Goal: Transaction & Acquisition: Purchase product/service

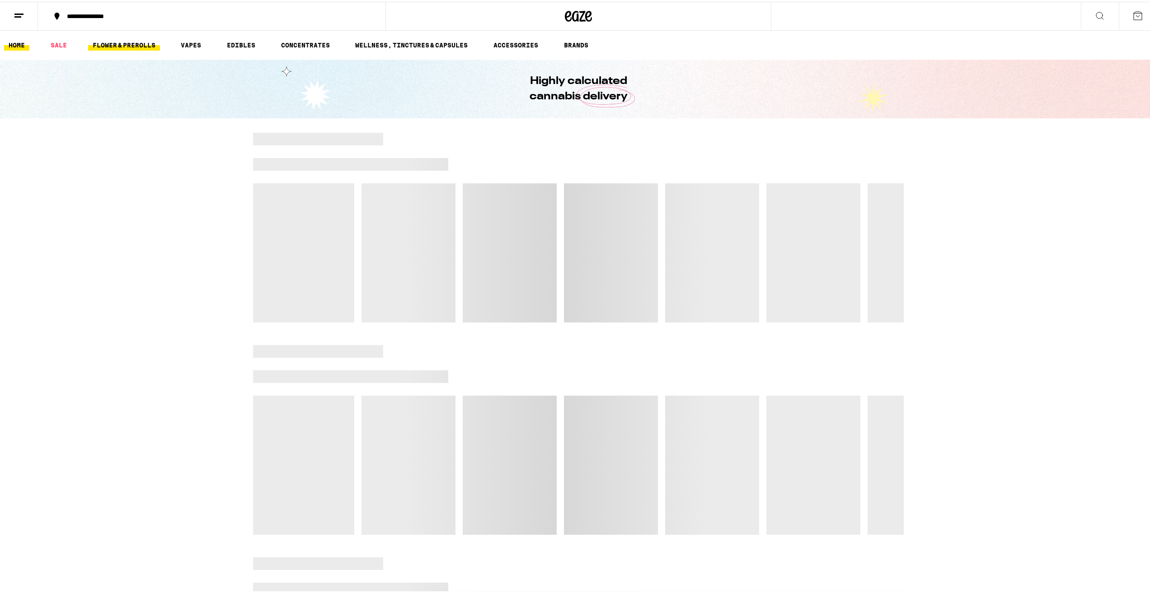
click at [117, 45] on link "FLOWER & PREROLLS" at bounding box center [124, 43] width 72 height 11
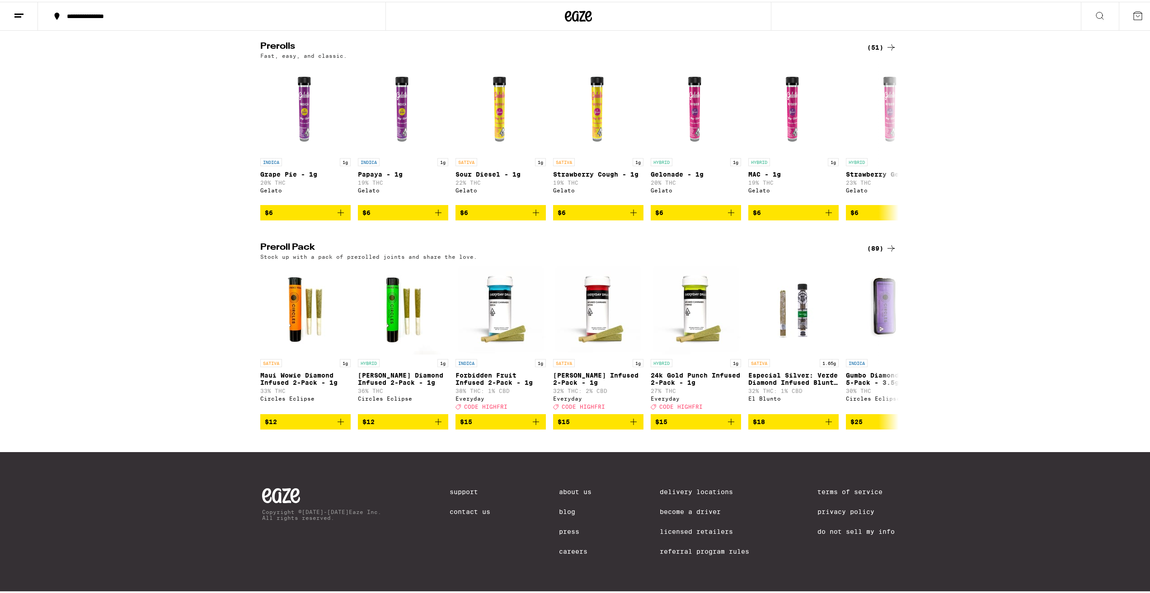
scroll to position [518, 0]
click at [885, 241] on icon at bounding box center [890, 246] width 11 height 11
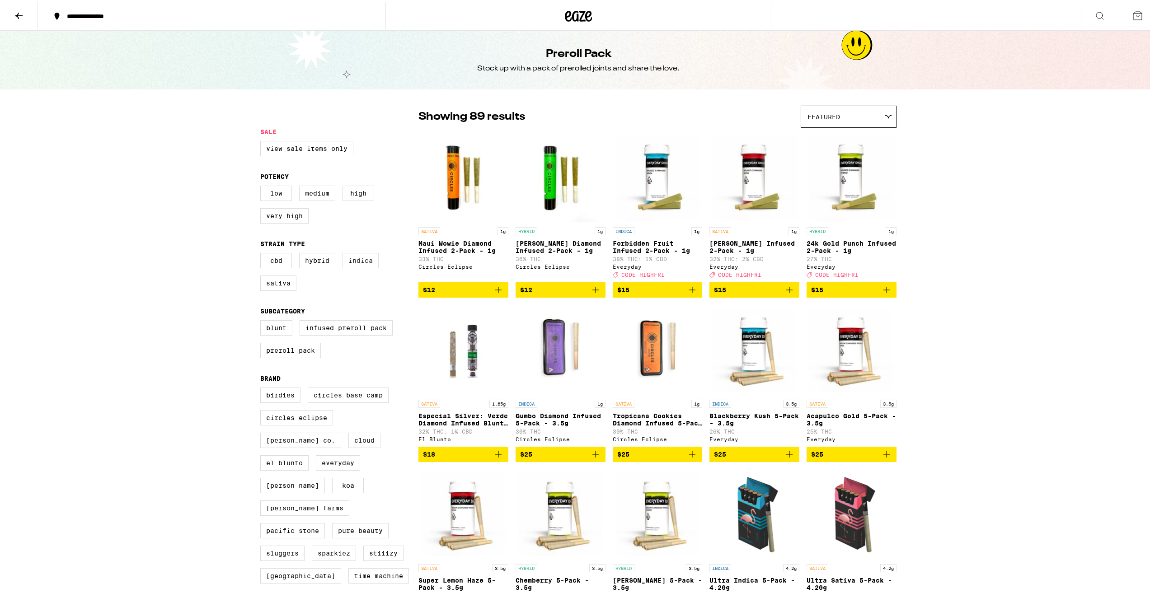
click at [354, 263] on label "Indica" at bounding box center [360, 258] width 36 height 15
click at [262, 253] on input "Indica" at bounding box center [262, 253] width 0 height 0
checkbox input "true"
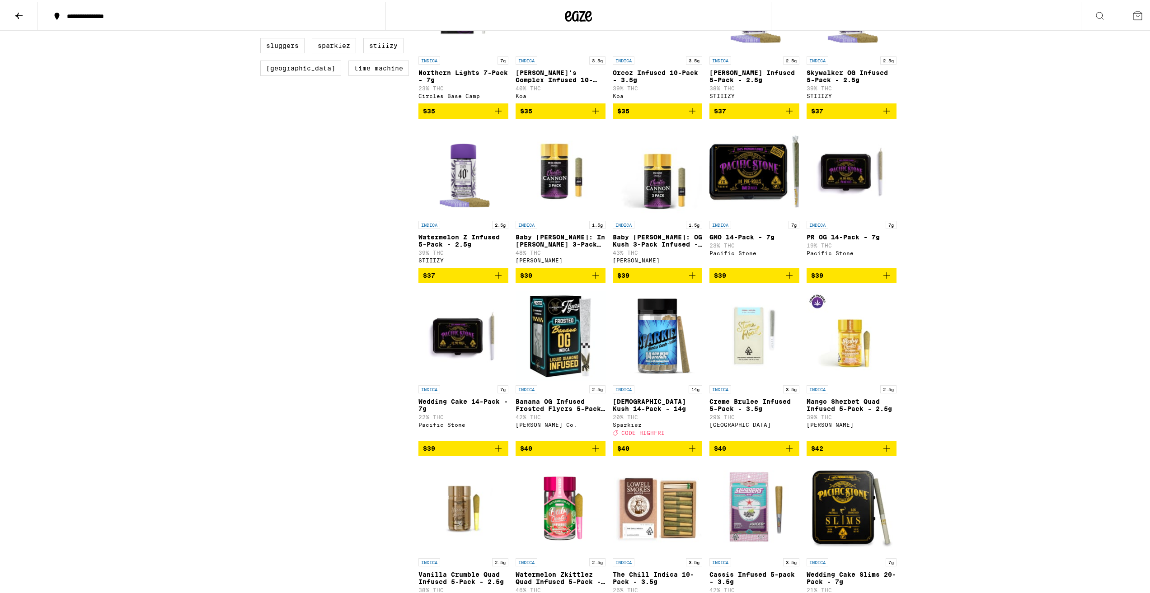
scroll to position [678, 0]
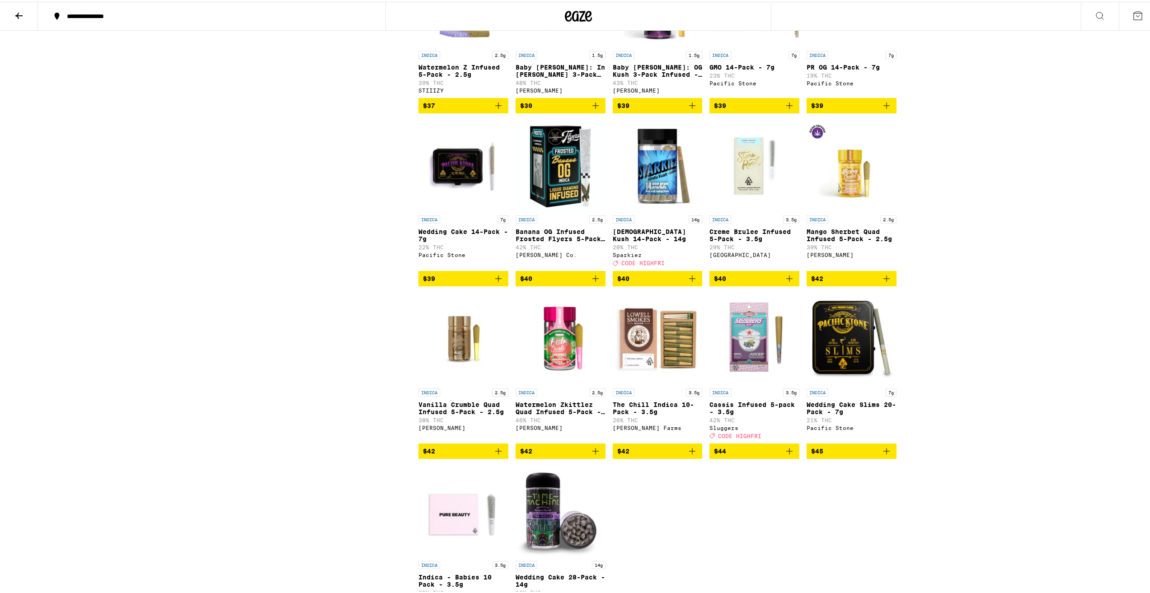
click at [687, 282] on icon "Add to bag" at bounding box center [692, 276] width 11 height 11
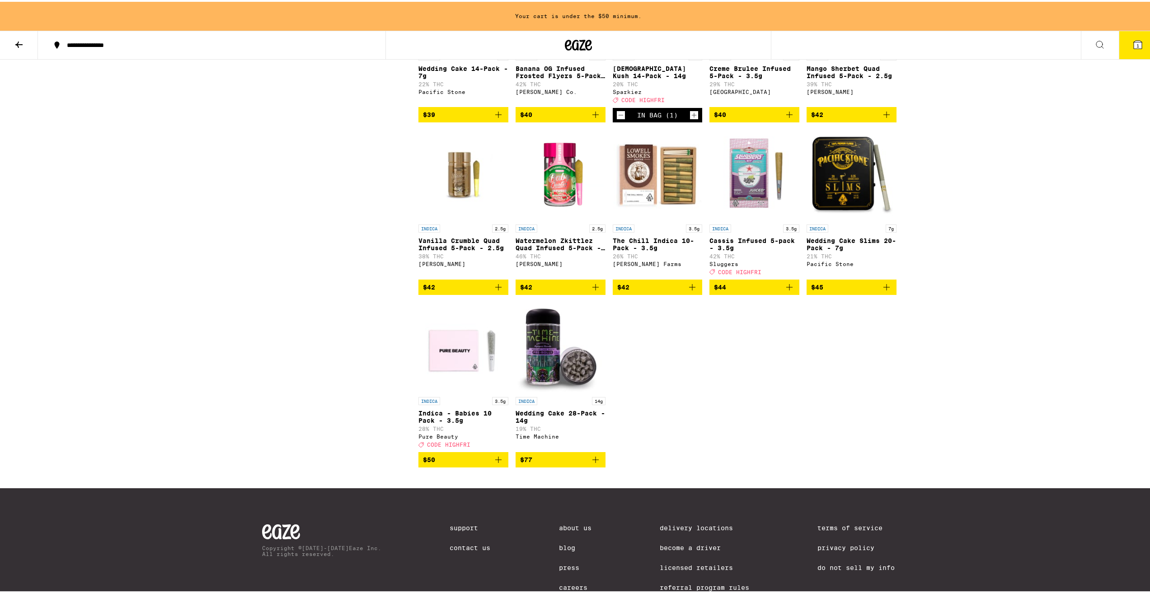
scroll to position [887, 0]
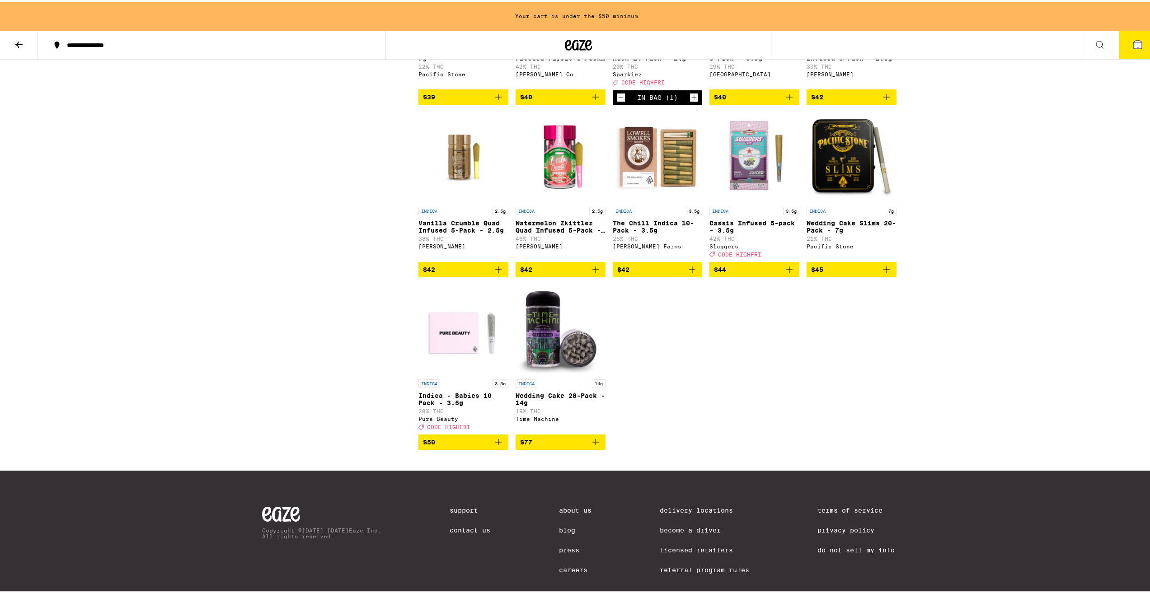
click at [495, 446] on icon "Add to bag" at bounding box center [498, 440] width 11 height 11
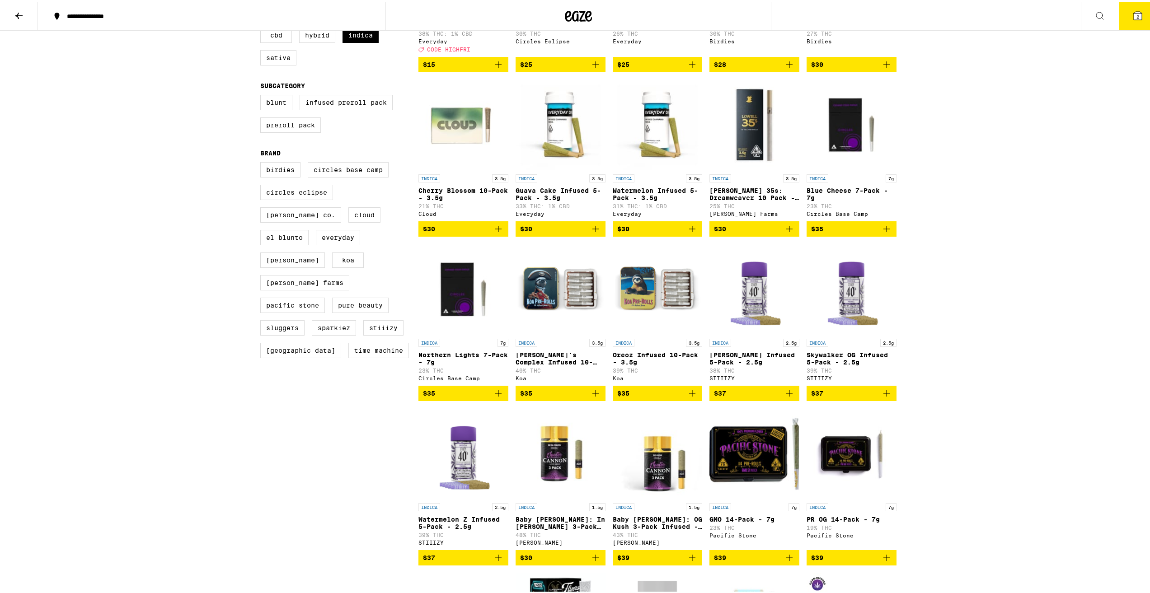
scroll to position [0, 0]
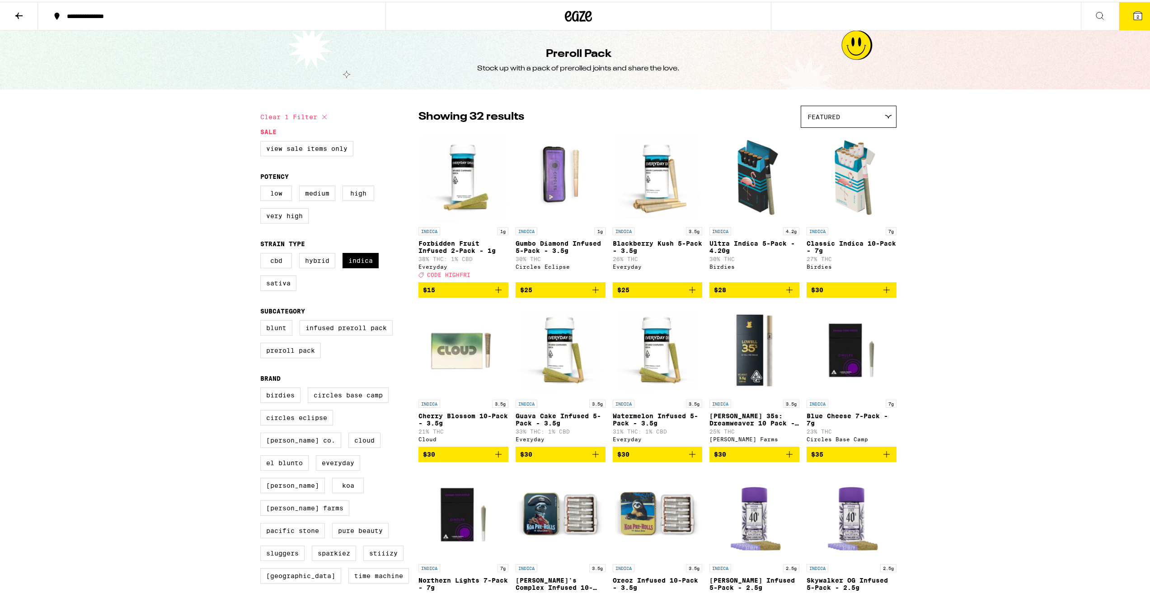
click at [8, 10] on button at bounding box center [19, 14] width 38 height 28
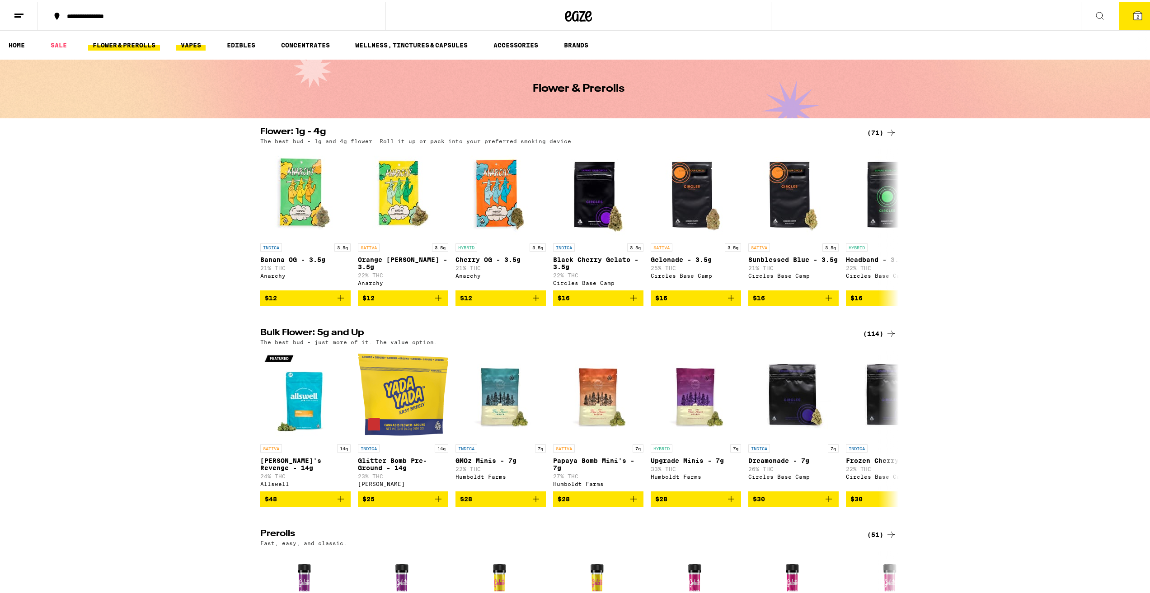
click at [196, 43] on link "VAPES" at bounding box center [190, 43] width 29 height 11
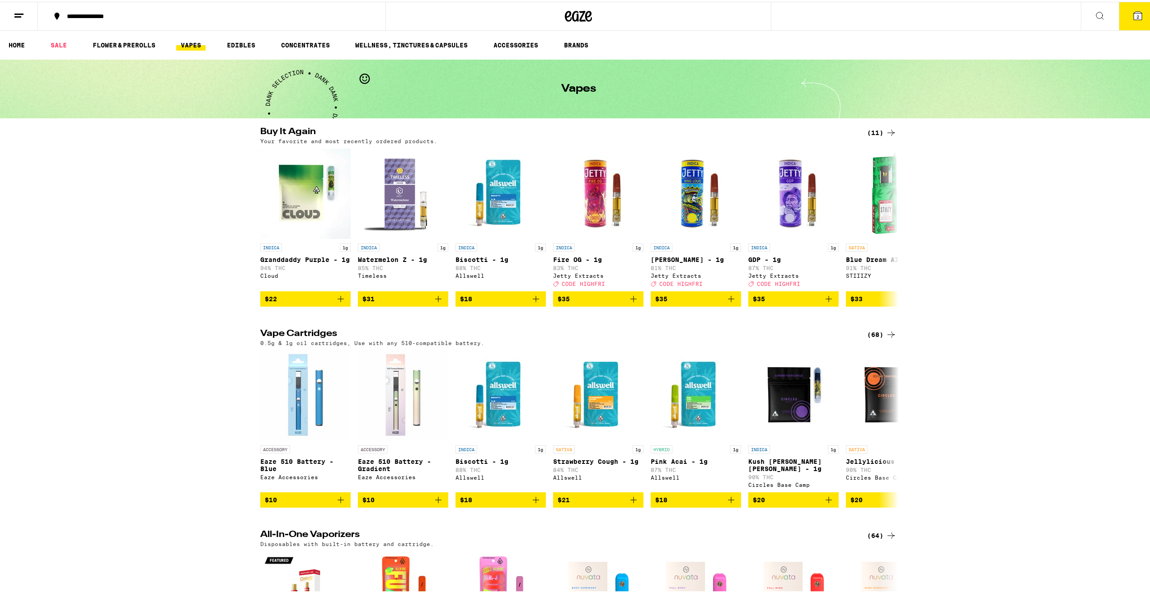
click at [885, 338] on icon at bounding box center [890, 332] width 11 height 11
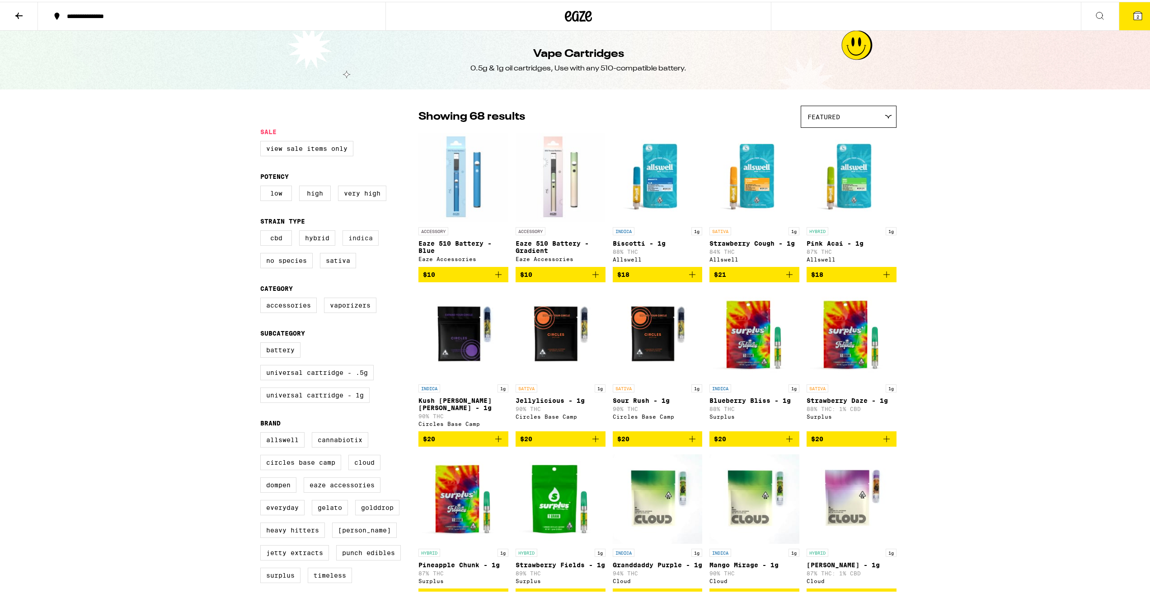
click at [361, 241] on label "Indica" at bounding box center [360, 236] width 36 height 15
click at [262, 230] on input "Indica" at bounding box center [262, 230] width 0 height 0
checkbox input "true"
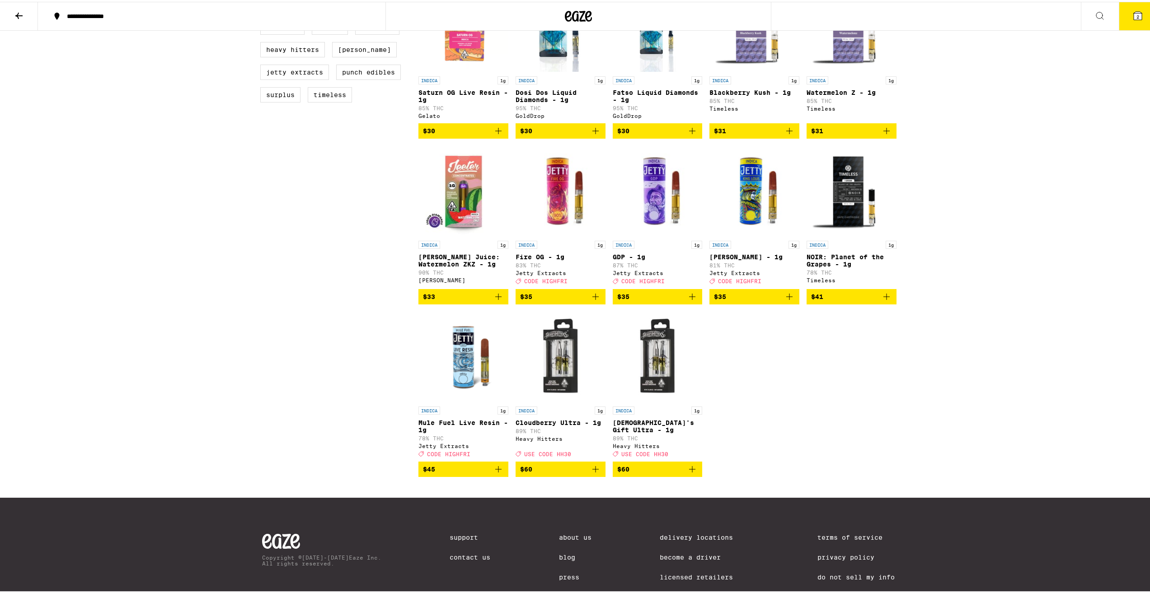
scroll to position [466, 0]
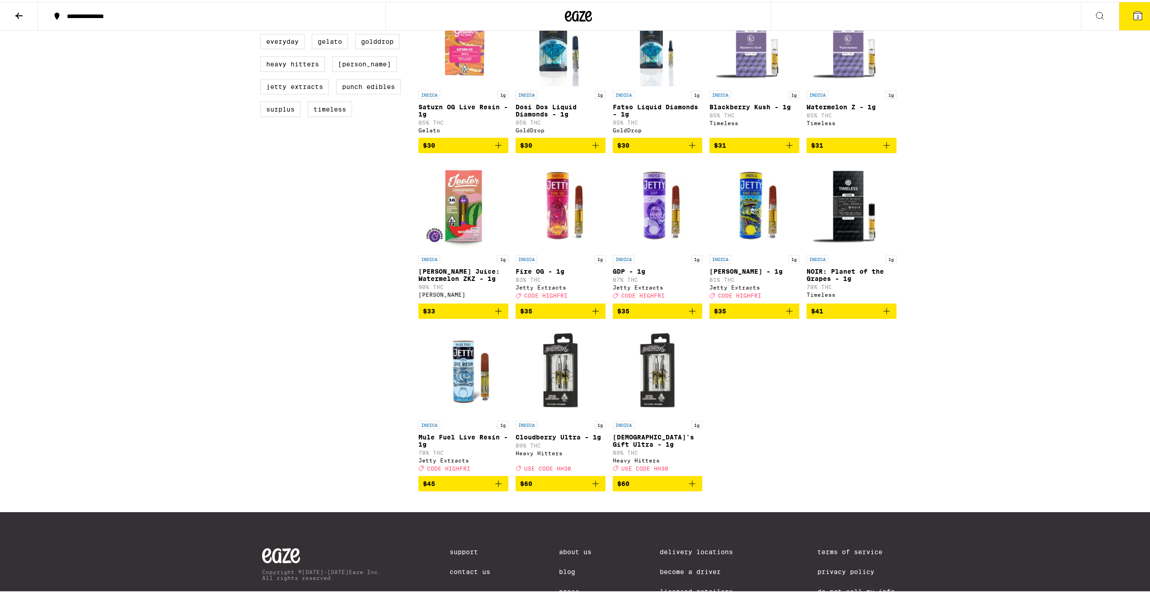
click at [691, 315] on icon "Add to bag" at bounding box center [692, 309] width 11 height 11
click at [694, 315] on icon "Increment" at bounding box center [694, 309] width 8 height 11
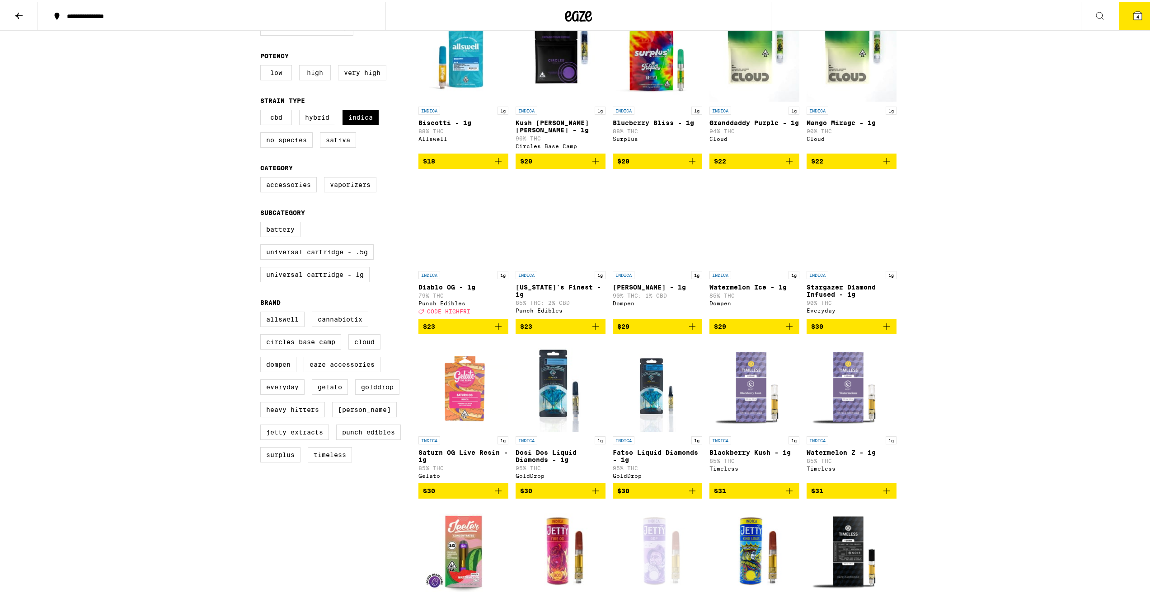
scroll to position [0, 0]
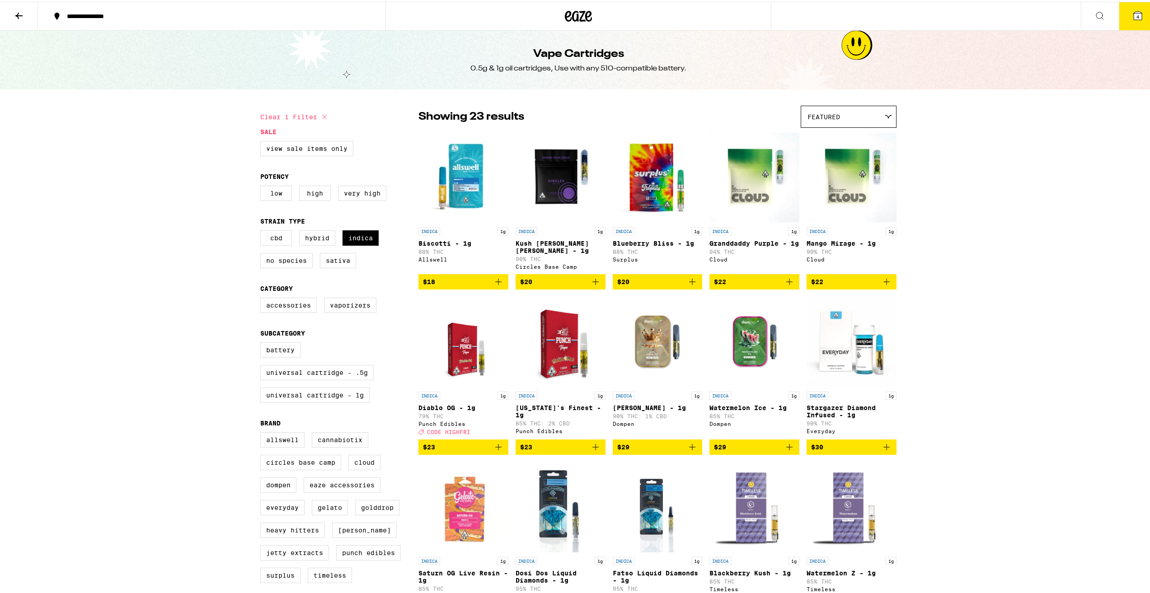
click at [1132, 15] on icon at bounding box center [1137, 14] width 11 height 11
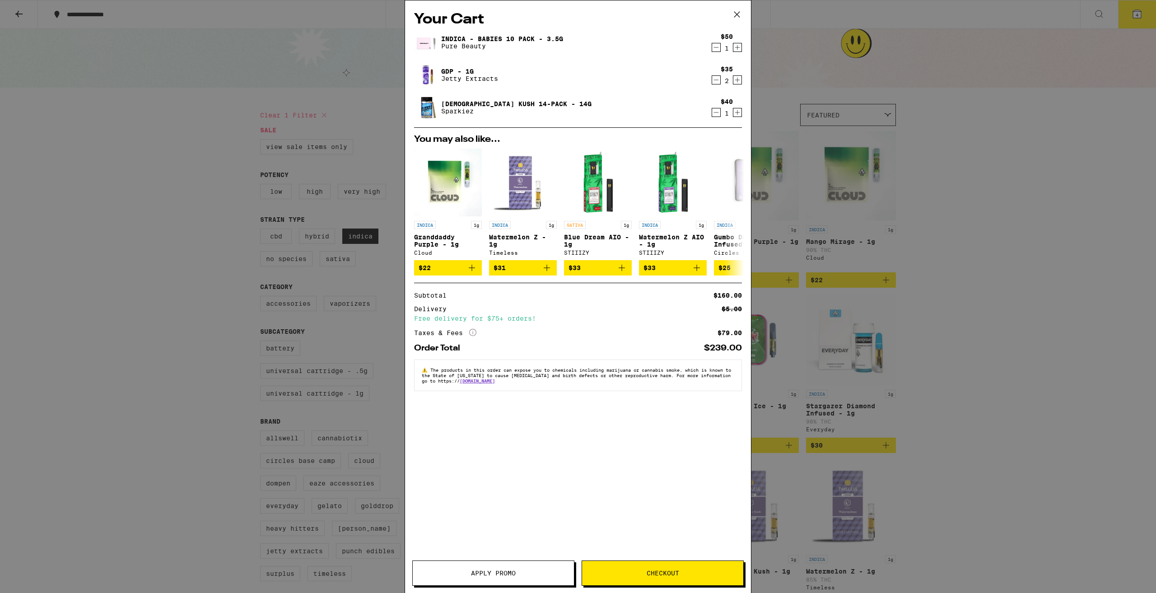
click at [493, 573] on span "Apply Promo" at bounding box center [493, 573] width 45 height 6
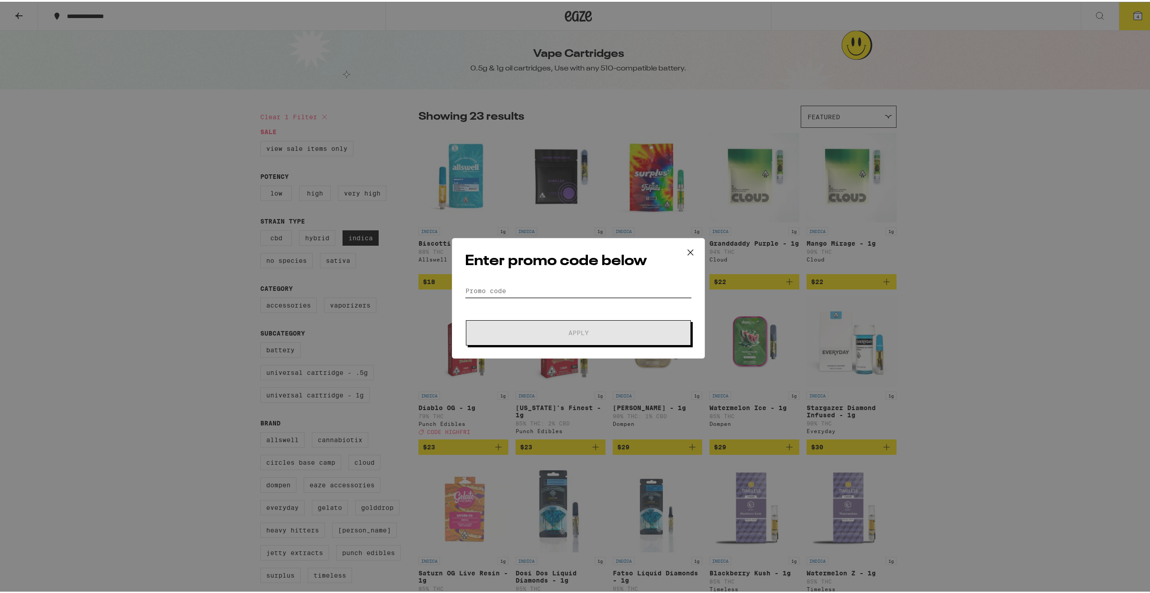
click at [507, 295] on input "Promo Code" at bounding box center [578, 289] width 227 height 14
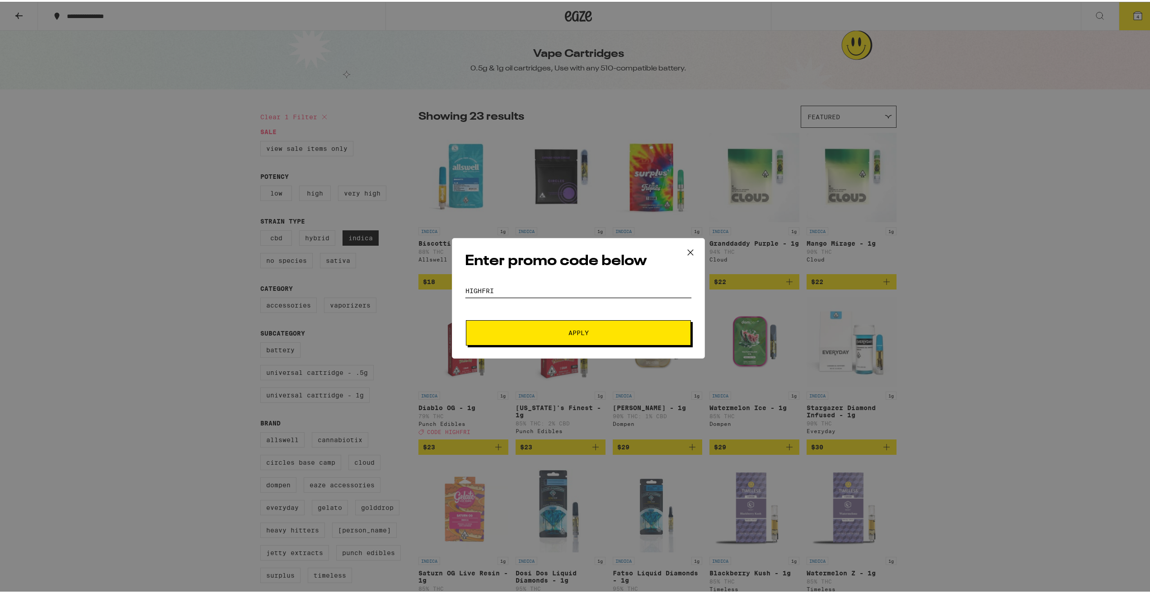
type input "highfri"
click at [569, 329] on span "Apply" at bounding box center [578, 331] width 20 height 6
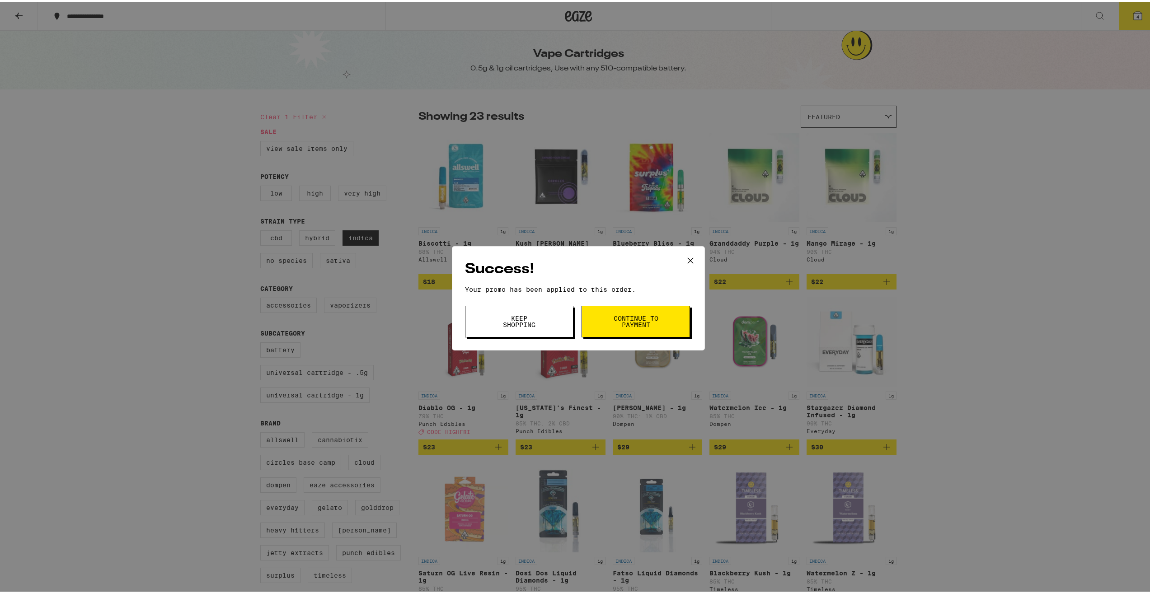
click at [543, 321] on button "Keep Shopping" at bounding box center [519, 320] width 108 height 32
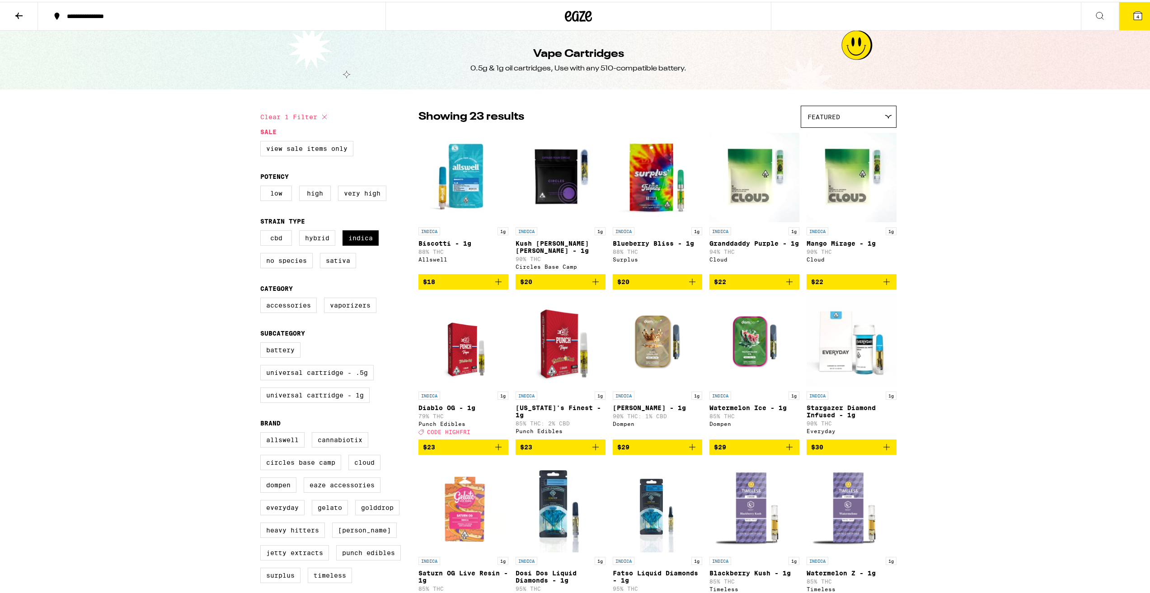
click at [1133, 10] on icon at bounding box center [1137, 14] width 8 height 8
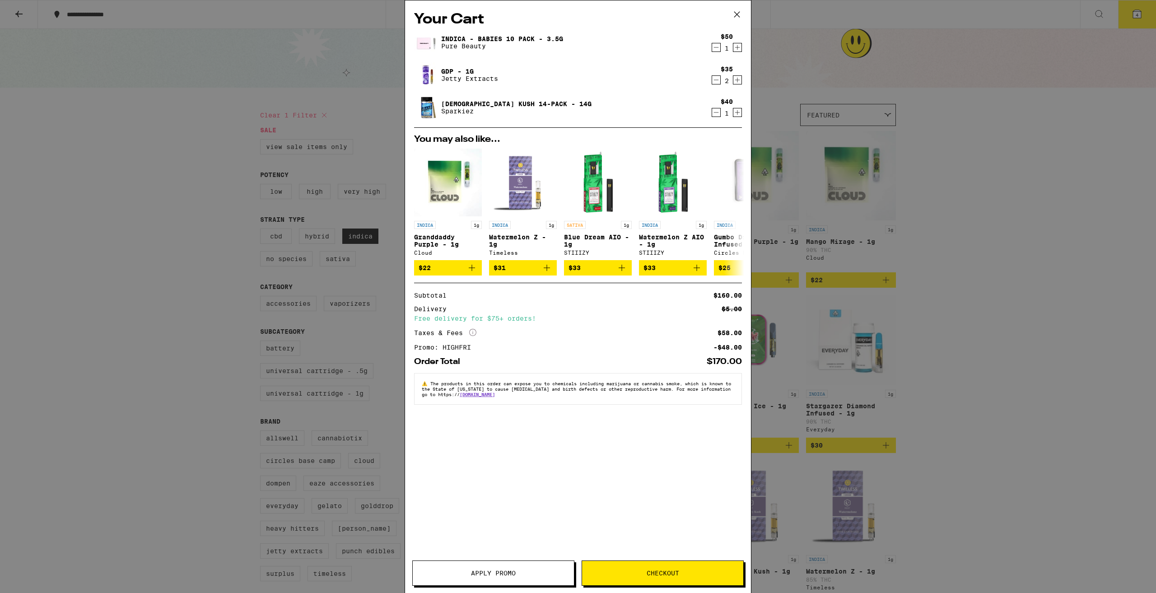
click at [718, 48] on icon "Decrement" at bounding box center [716, 47] width 8 height 11
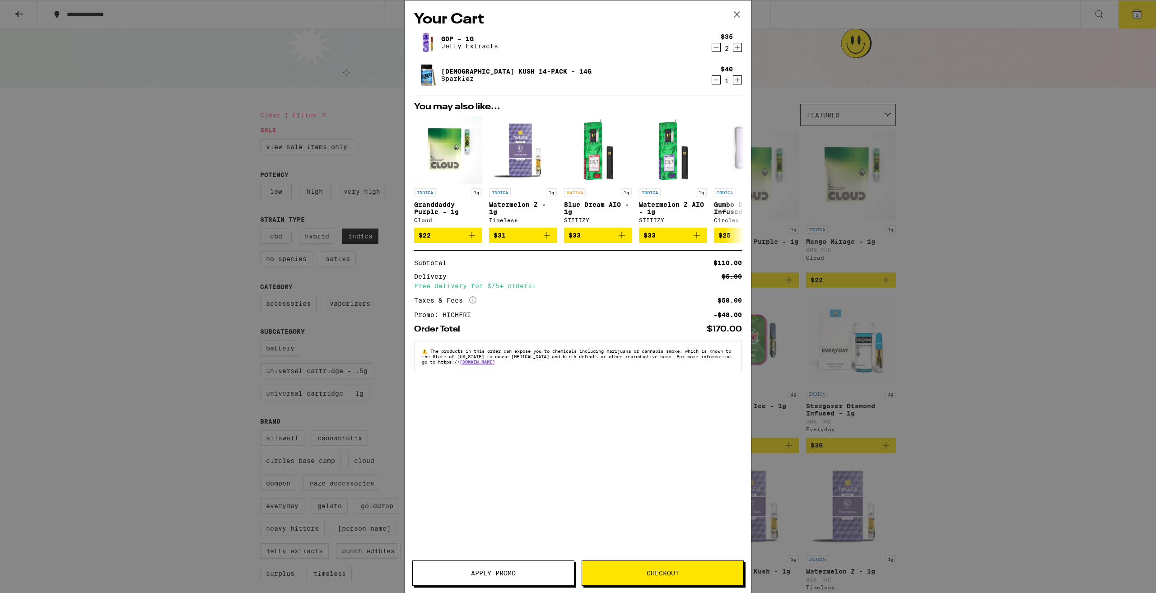
click at [738, 82] on icon "Increment" at bounding box center [737, 80] width 5 height 5
click at [711, 571] on span "Checkout" at bounding box center [662, 573] width 161 height 6
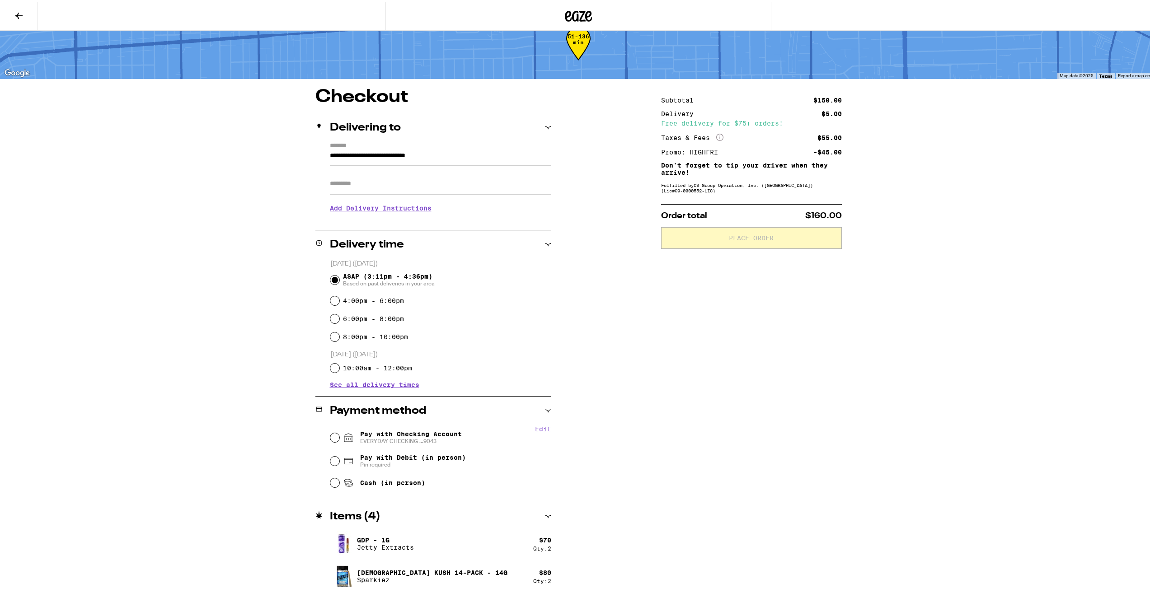
scroll to position [25, 0]
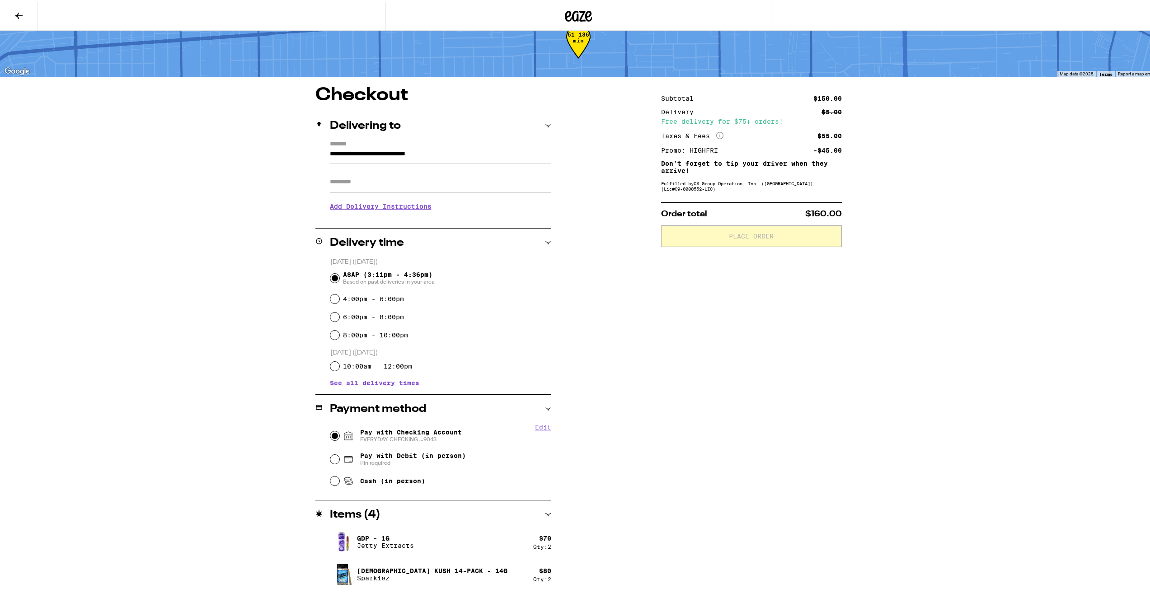
click at [330, 436] on input "Pay with Checking Account EVERYDAY CHECKING ...9043" at bounding box center [334, 434] width 9 height 9
radio input "true"
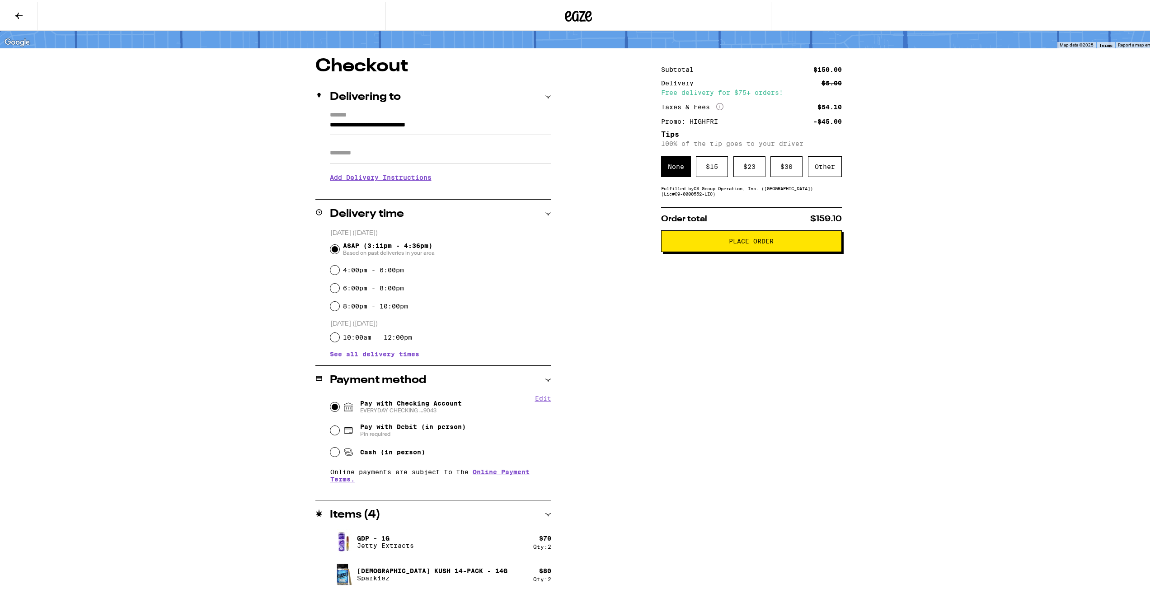
click at [546, 514] on icon at bounding box center [548, 513] width 6 height 6
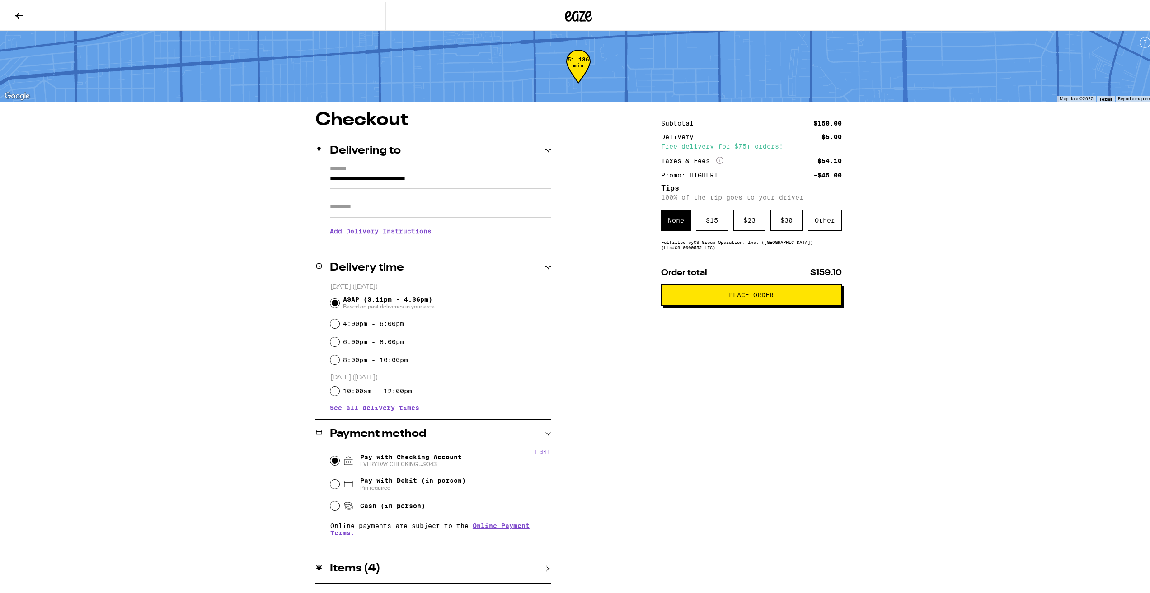
scroll to position [0, 0]
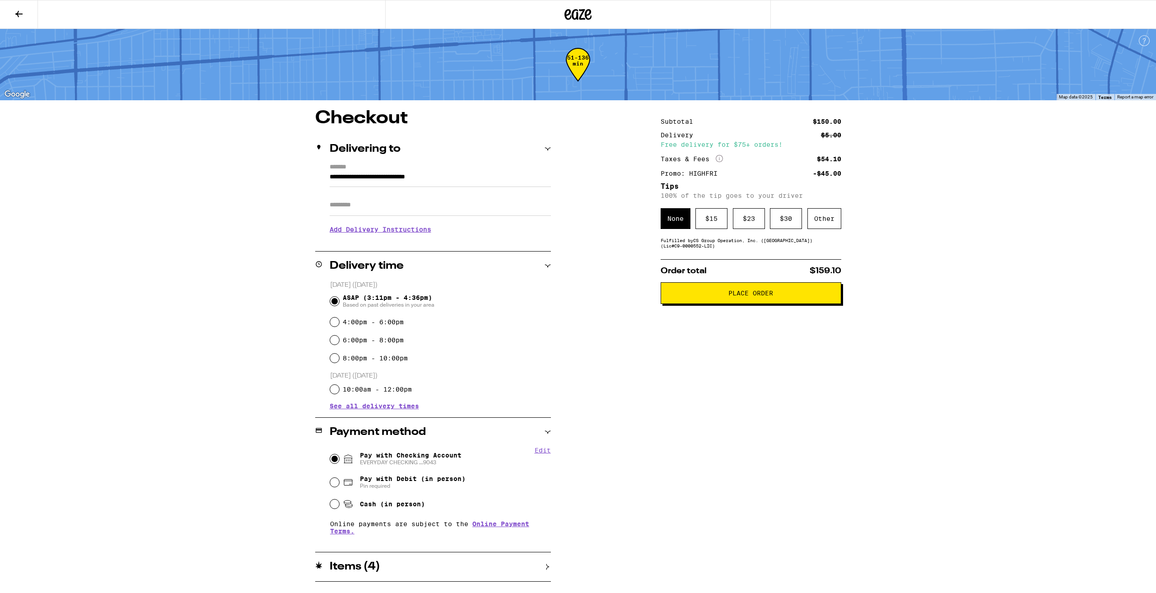
click at [575, 15] on icon at bounding box center [578, 14] width 27 height 16
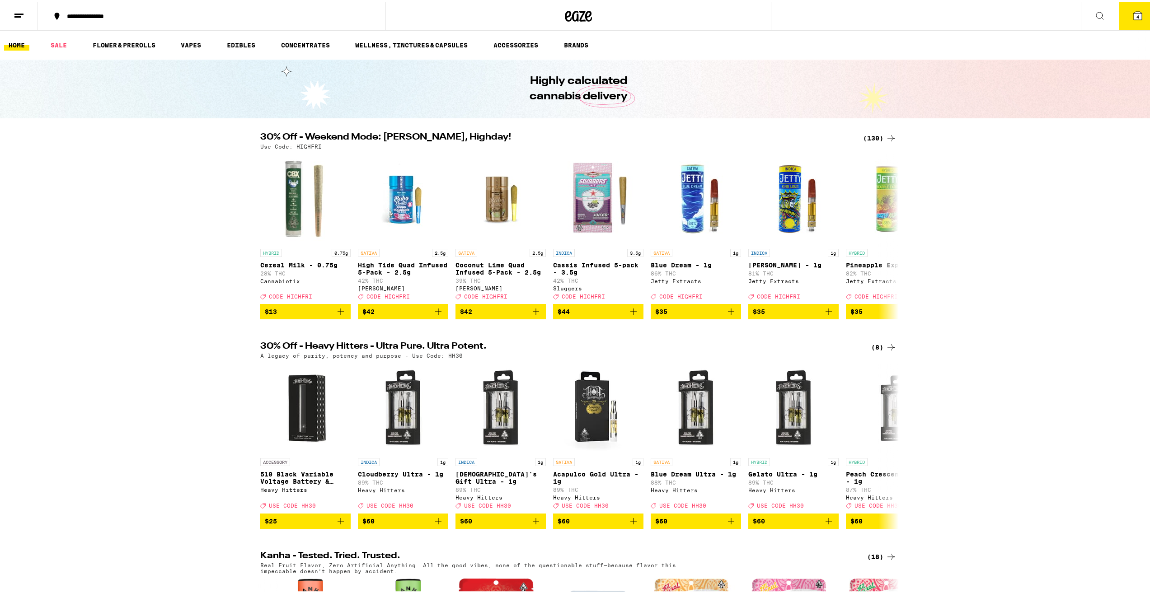
click at [1133, 23] on button "4" at bounding box center [1137, 14] width 38 height 28
click at [1133, 12] on icon at bounding box center [1137, 14] width 8 height 8
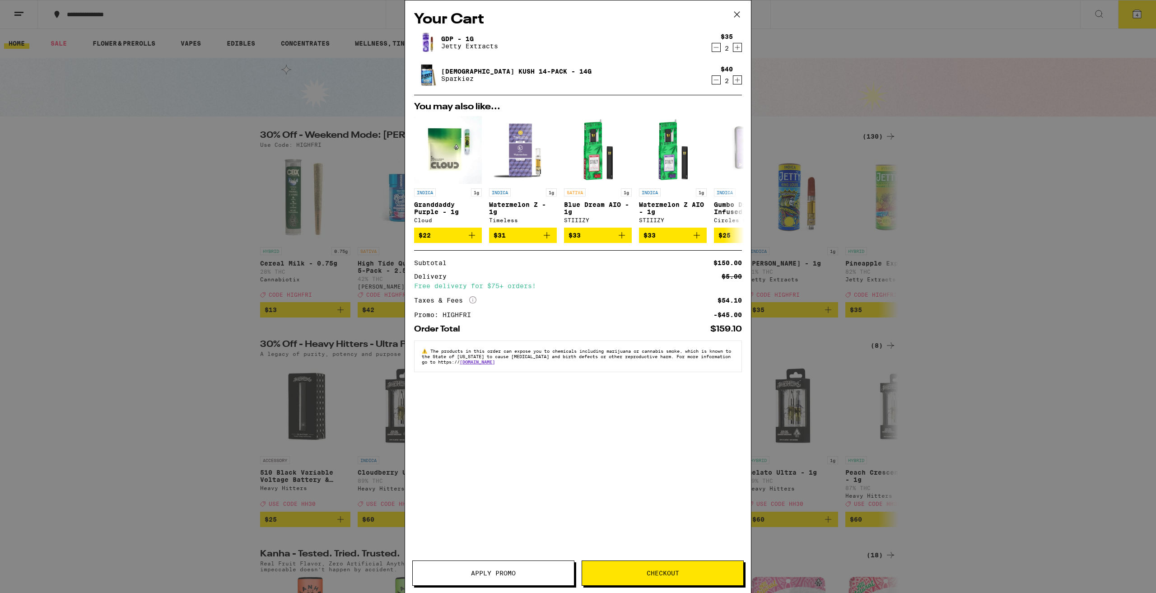
click at [716, 82] on icon "Decrement" at bounding box center [716, 80] width 8 height 11
click at [699, 573] on span "Checkout" at bounding box center [662, 573] width 161 height 6
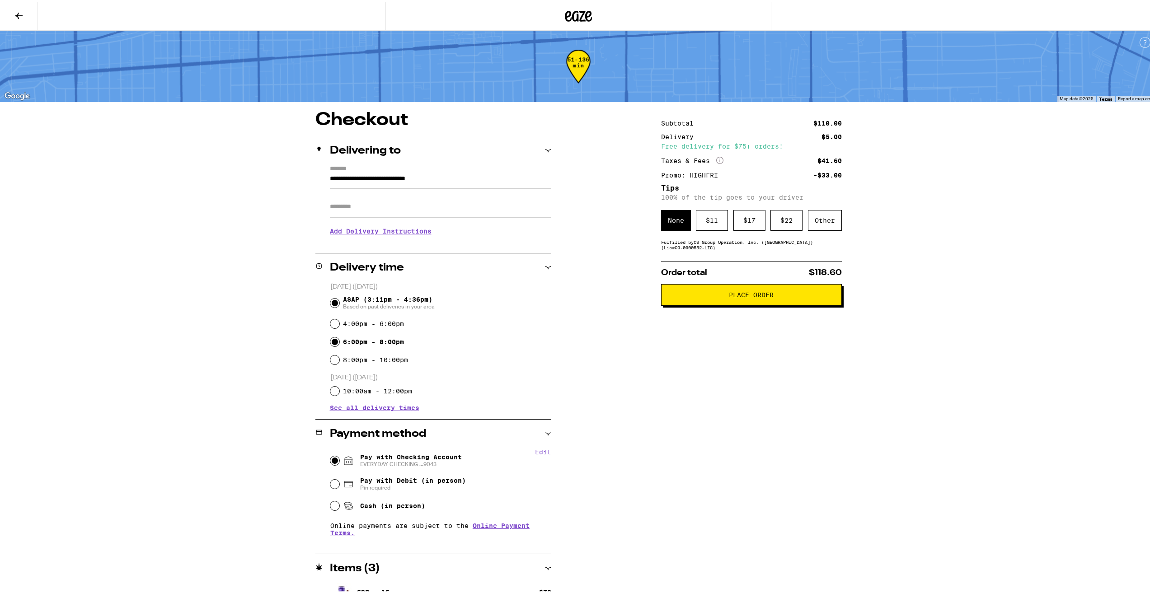
click at [333, 341] on input "6:00pm - 8:00pm" at bounding box center [334, 340] width 9 height 9
radio input "true"
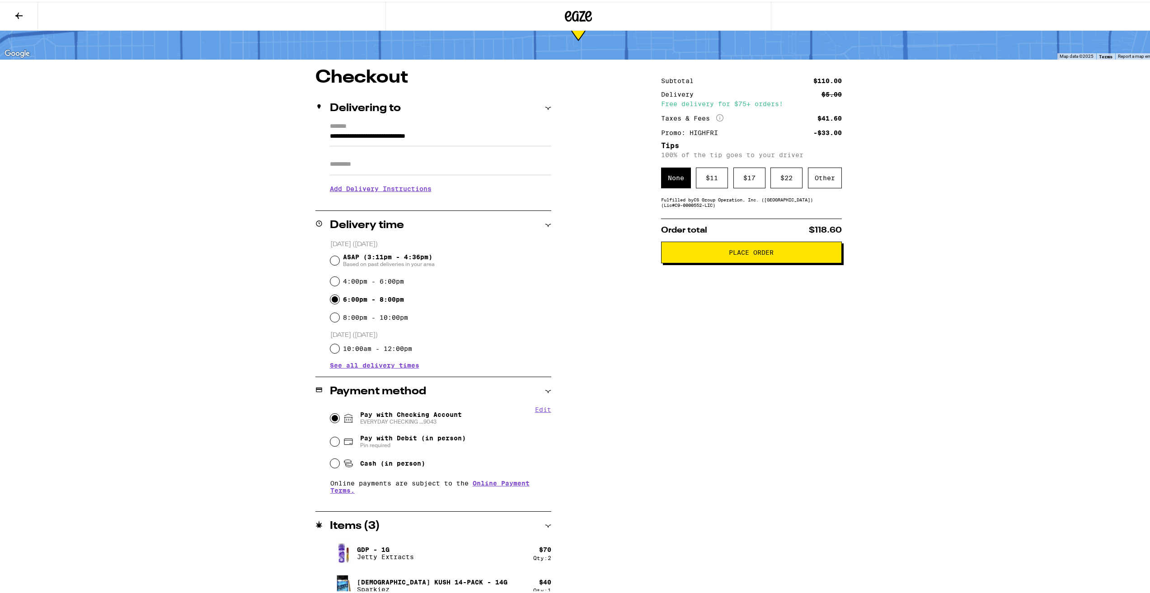
scroll to position [54, 0]
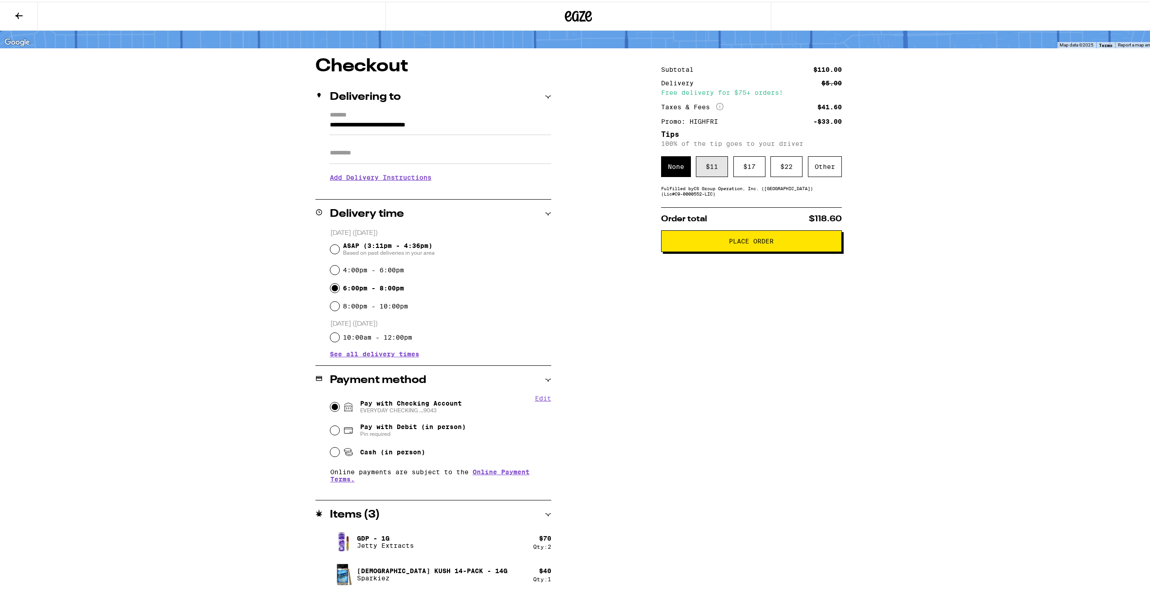
click at [703, 167] on div "$ 11" at bounding box center [712, 164] width 32 height 21
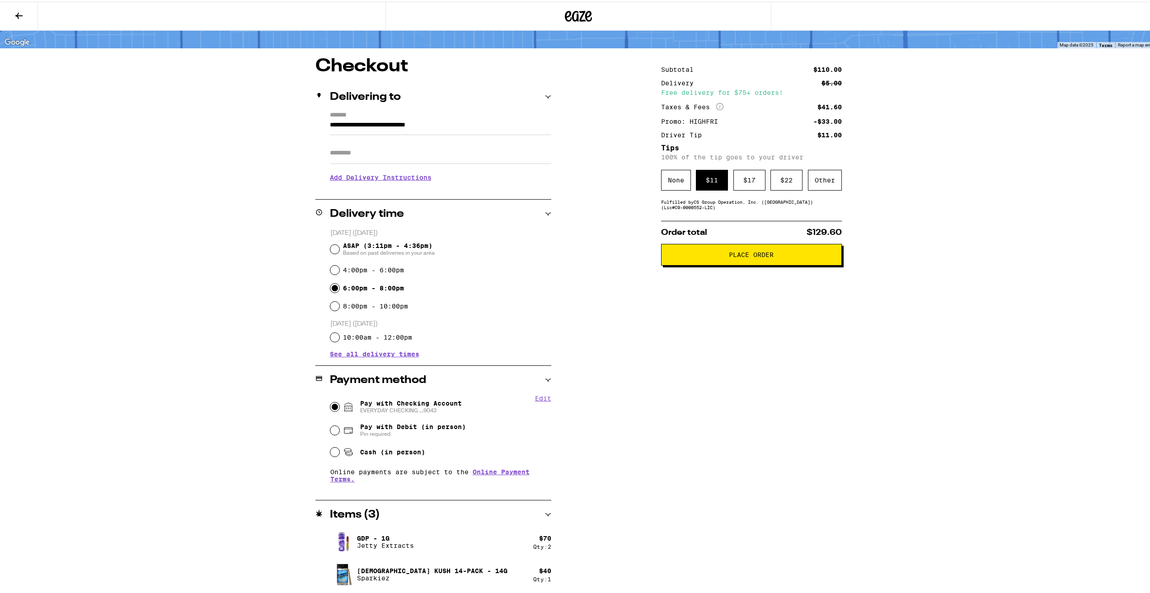
click at [964, 174] on div "**********" at bounding box center [578, 269] width 1156 height 647
click at [756, 256] on span "Place Order" at bounding box center [751, 253] width 45 height 6
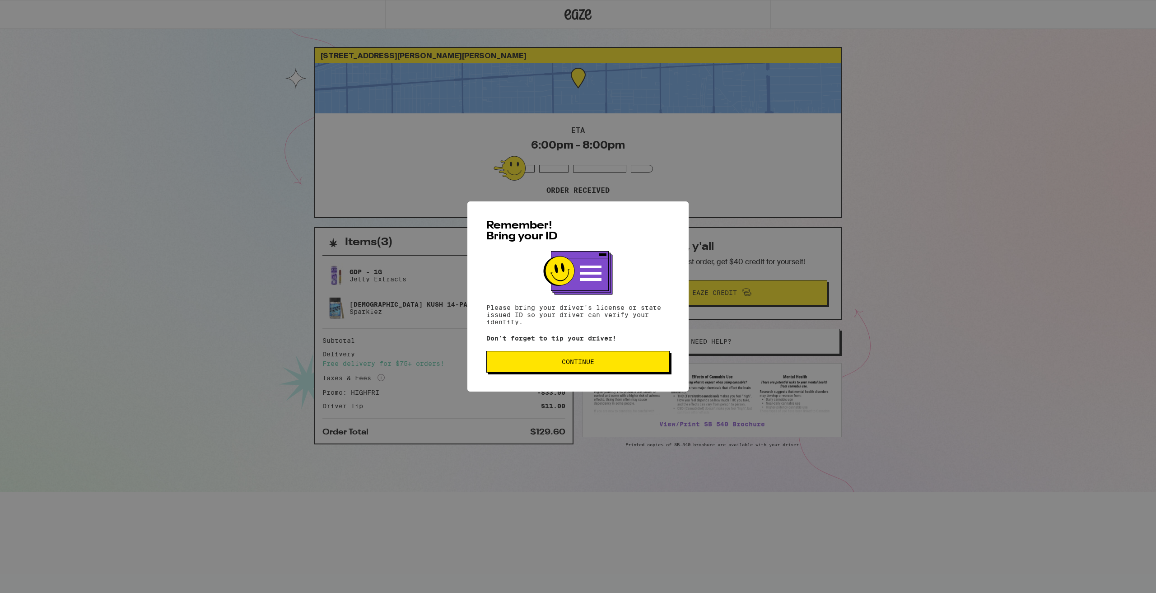
click at [644, 362] on span "Continue" at bounding box center [578, 362] width 168 height 6
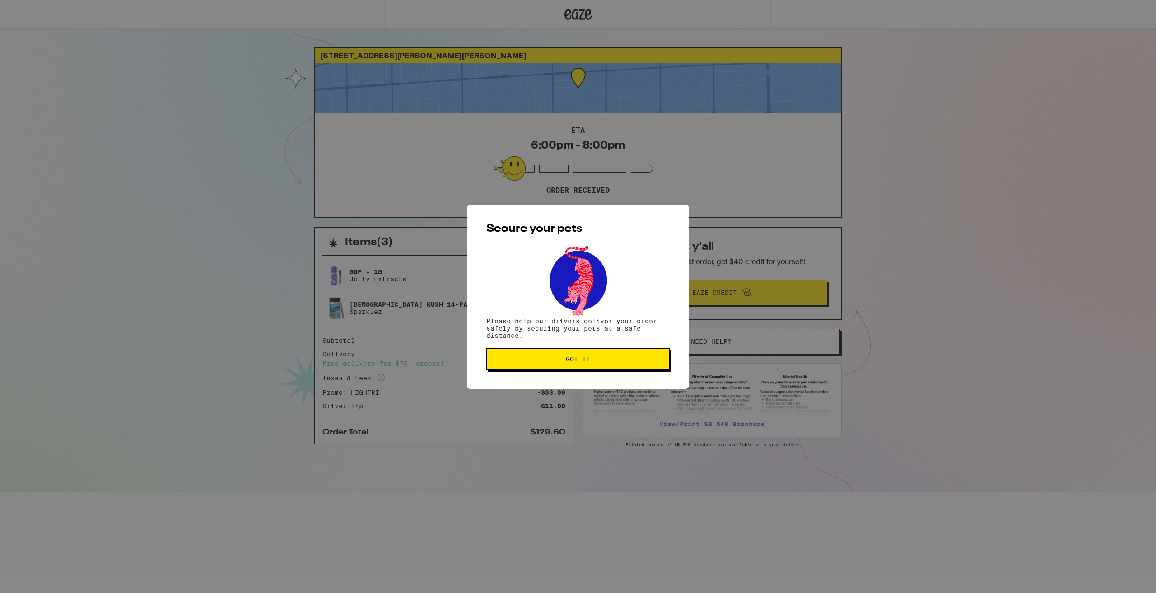
click at [554, 357] on span "Got it" at bounding box center [578, 359] width 168 height 6
